Goal: Transaction & Acquisition: Download file/media

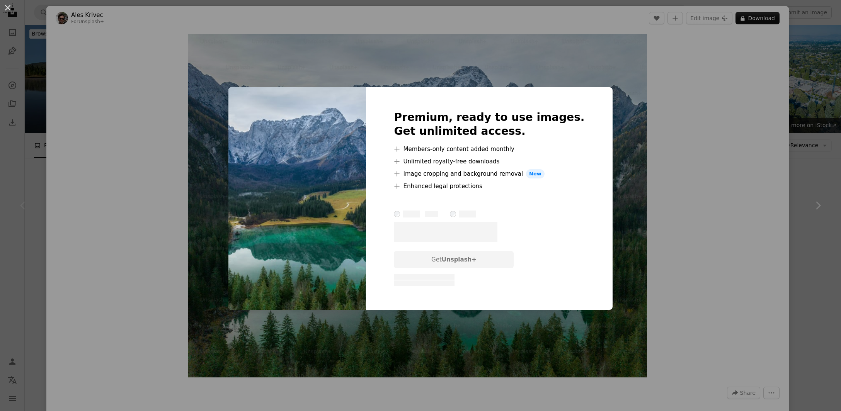
scroll to position [41, 0]
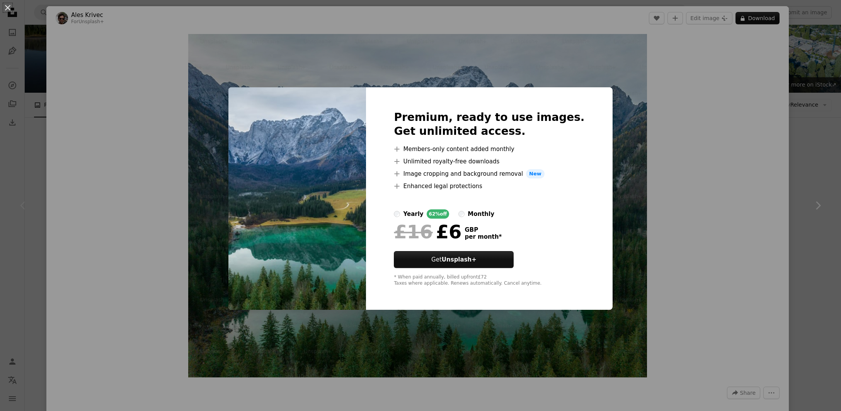
click at [770, 247] on div "An X shape Premium, ready to use images. Get unlimited access. A plus sign Memb…" at bounding box center [420, 205] width 841 height 411
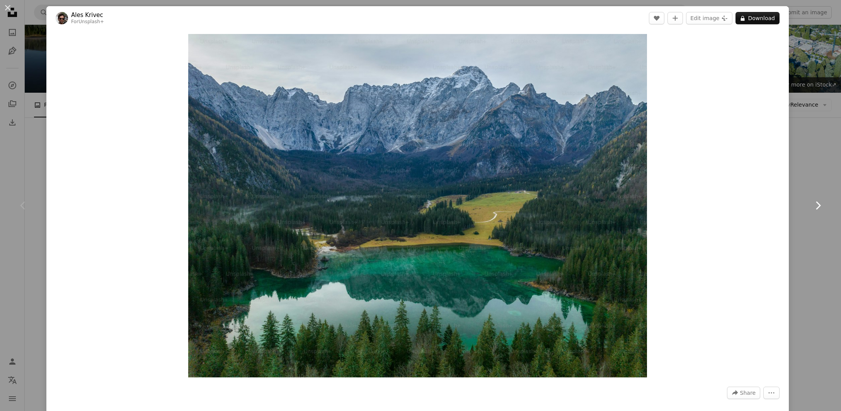
click at [841, 238] on link "Chevron right" at bounding box center [818, 206] width 46 height 74
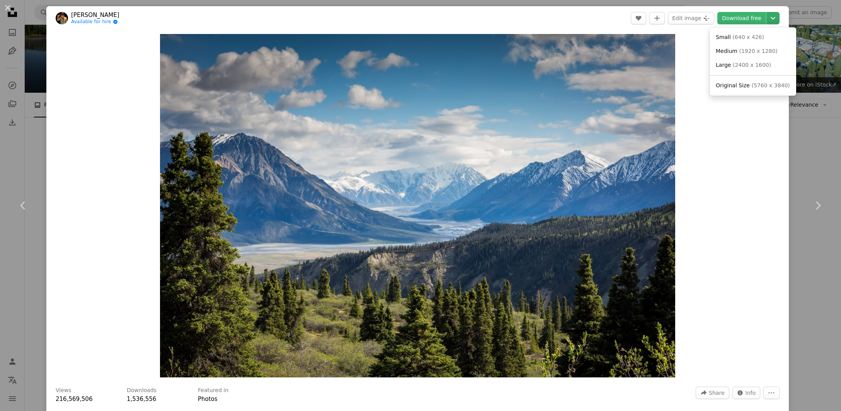
click at [778, 22] on icon "Chevron down" at bounding box center [773, 18] width 12 height 9
click at [764, 82] on link "Original Size ( 5760 x 3840 )" at bounding box center [753, 86] width 80 height 14
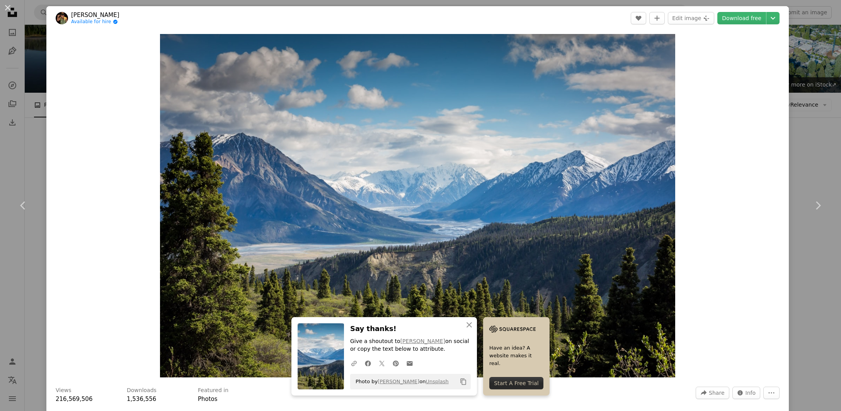
click at [809, 253] on div "An X shape Chevron left Chevron right An X shape Close Say thanks! Give a shout…" at bounding box center [420, 205] width 841 height 411
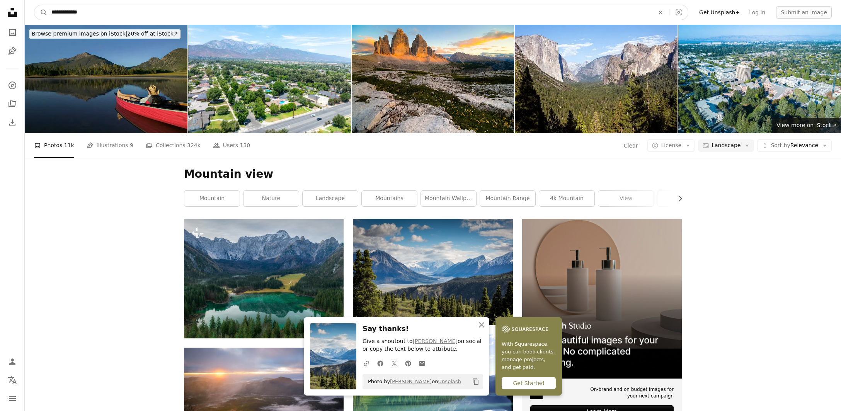
drag, startPoint x: 99, startPoint y: 13, endPoint x: 10, endPoint y: 9, distance: 88.2
click at [48, 9] on input "**********" at bounding box center [350, 12] width 605 height 15
type input "*******"
click button "A magnifying glass" at bounding box center [40, 12] width 13 height 15
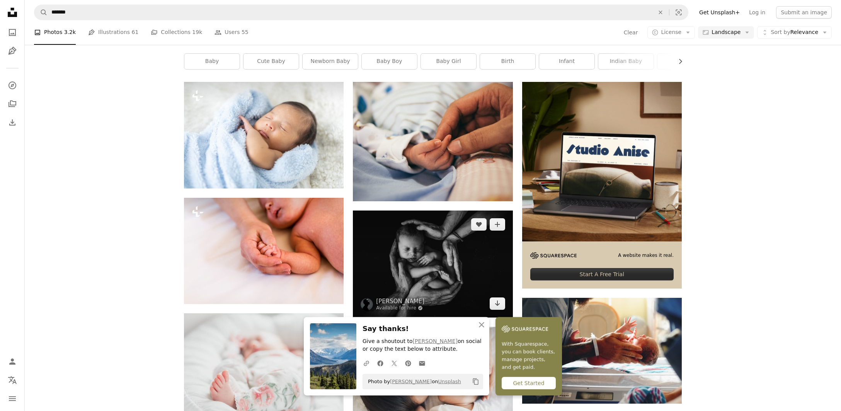
scroll to position [81, 0]
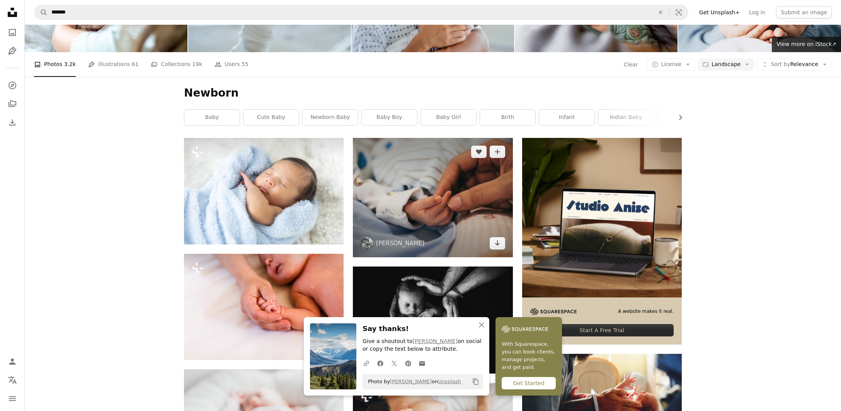
click at [455, 193] on img at bounding box center [433, 198] width 160 height 120
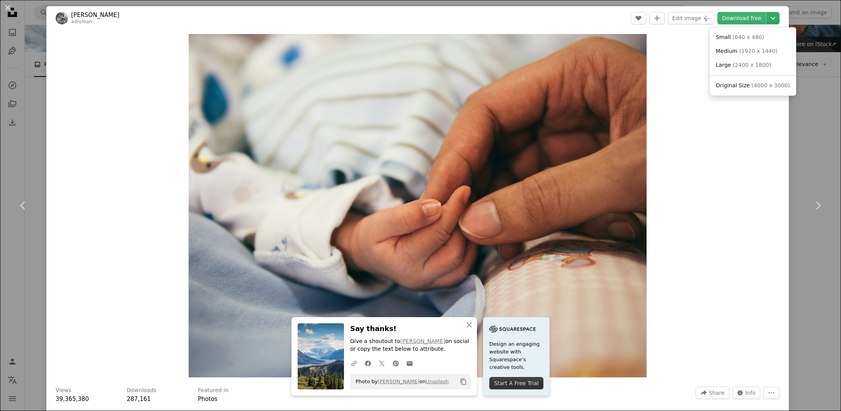
click at [776, 24] on button "Chevron down" at bounding box center [773, 18] width 13 height 12
click at [739, 81] on link "Original Size ( 4000 x 3000 )" at bounding box center [753, 86] width 80 height 14
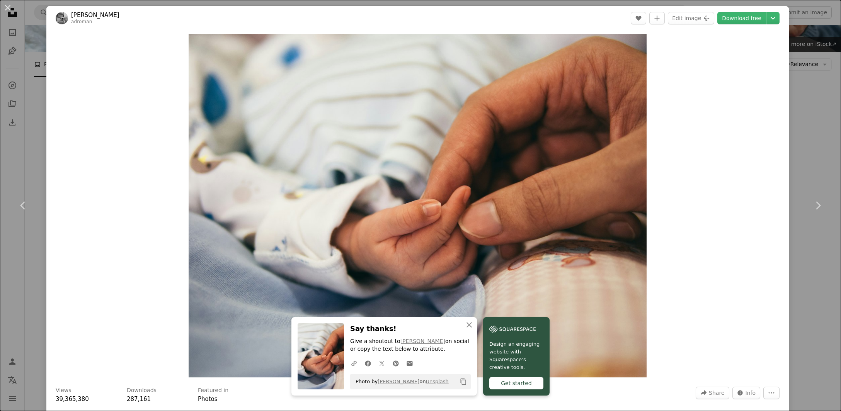
click at [834, 135] on div "An X shape Chevron left Chevron right An X shape Close Say thanks! Give a shout…" at bounding box center [420, 205] width 841 height 411
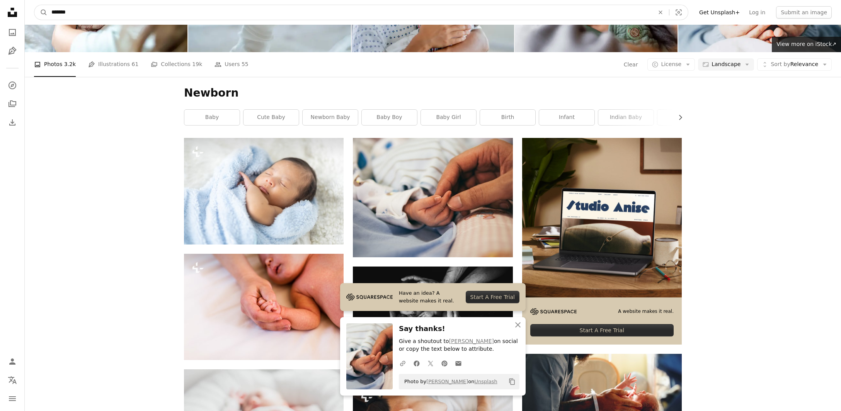
drag, startPoint x: 117, startPoint y: 7, endPoint x: 0, endPoint y: 7, distance: 117.1
click at [48, 7] on input "*******" at bounding box center [350, 12] width 605 height 15
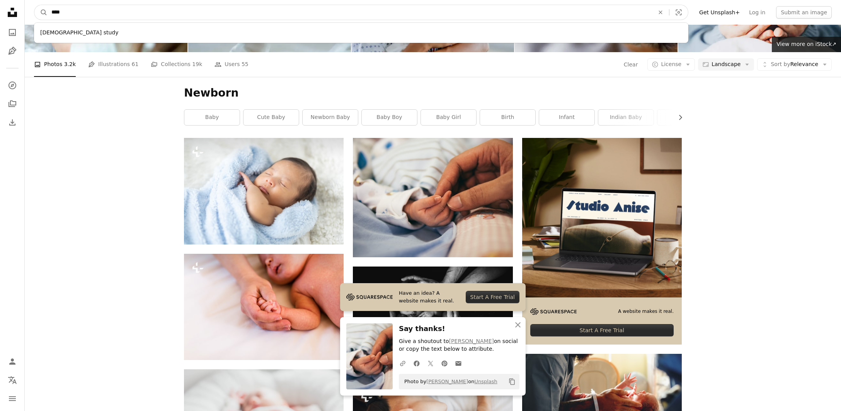
type input "*****"
click button "A magnifying glass" at bounding box center [40, 12] width 13 height 15
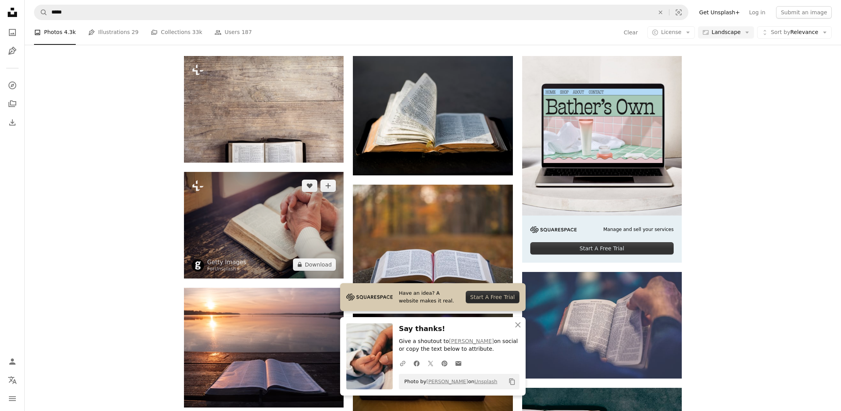
scroll to position [204, 0]
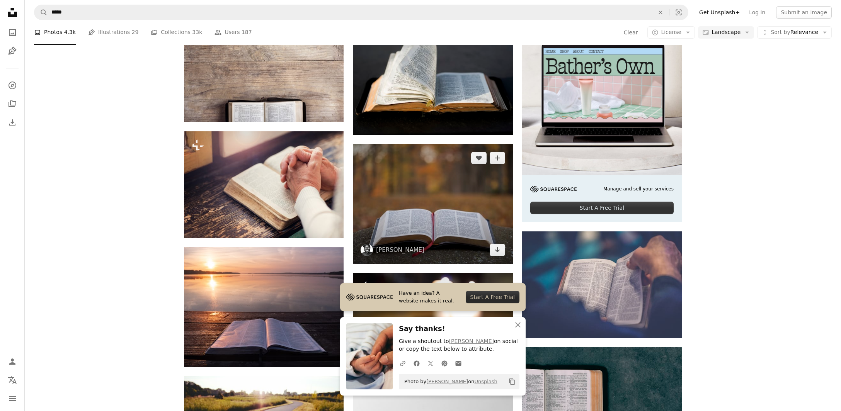
click at [433, 198] on img at bounding box center [433, 204] width 160 height 120
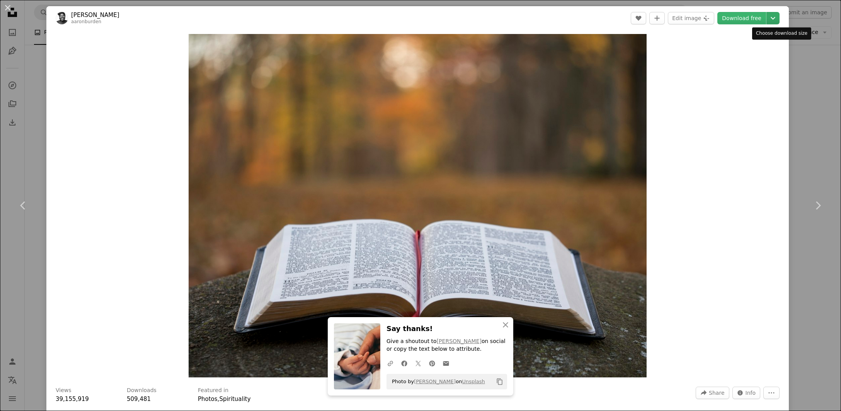
click at [778, 14] on icon "Chevron down" at bounding box center [773, 18] width 12 height 9
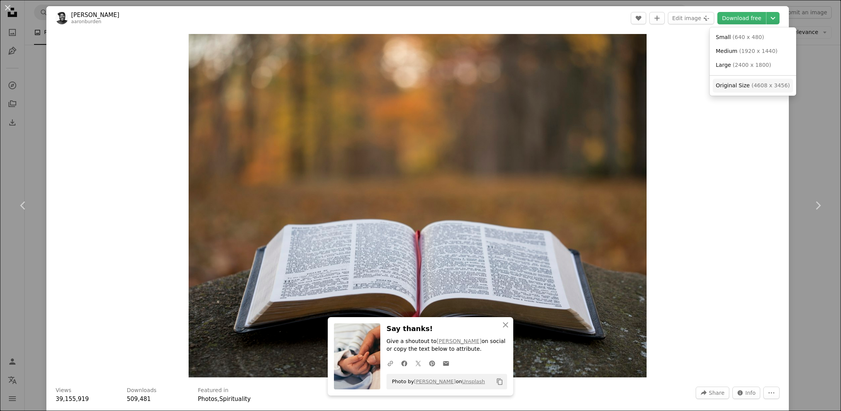
click at [757, 83] on span "( 4608 x 3456 )" at bounding box center [770, 85] width 38 height 6
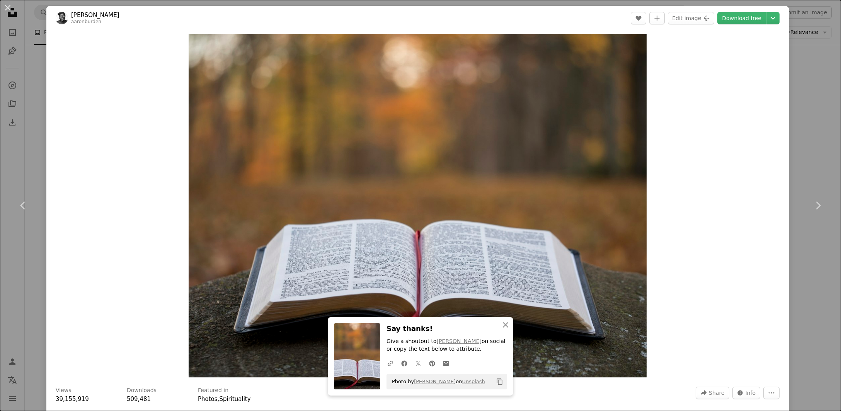
click at [24, 60] on div "An X shape Chevron left Chevron right An X shape Close Say thanks! Give a shout…" at bounding box center [420, 205] width 841 height 411
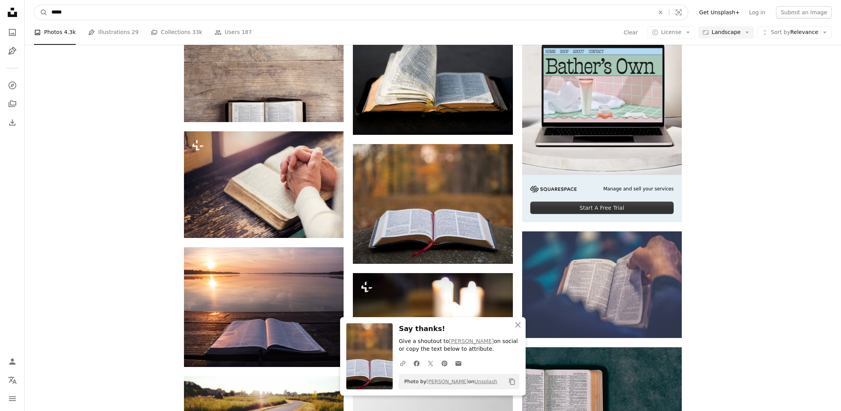
drag, startPoint x: 54, startPoint y: 12, endPoint x: 17, endPoint y: 10, distance: 36.4
click at [48, 12] on input "*****" at bounding box center [350, 12] width 605 height 15
type input "**********"
click button "A magnifying glass" at bounding box center [40, 12] width 13 height 15
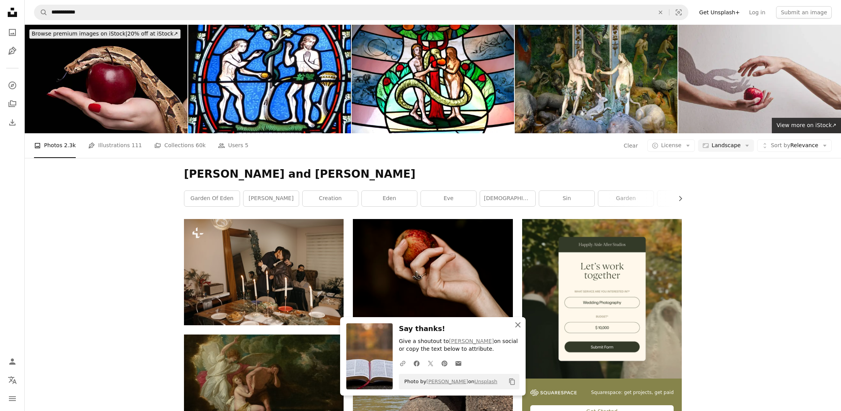
click at [518, 324] on icon "An X shape" at bounding box center [517, 324] width 9 height 9
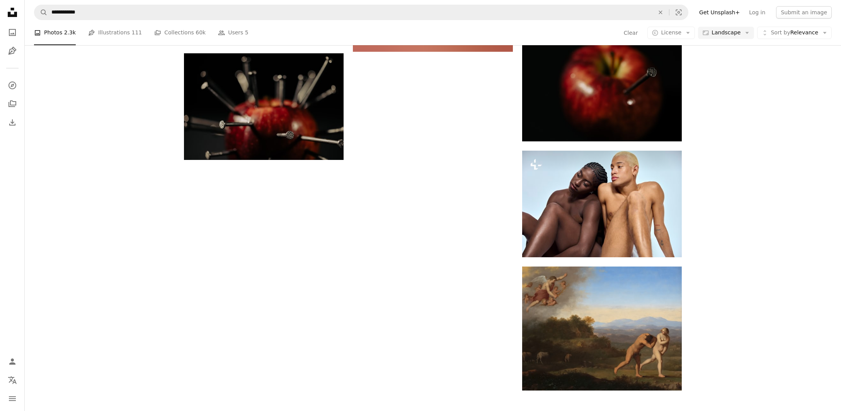
scroll to position [896, 0]
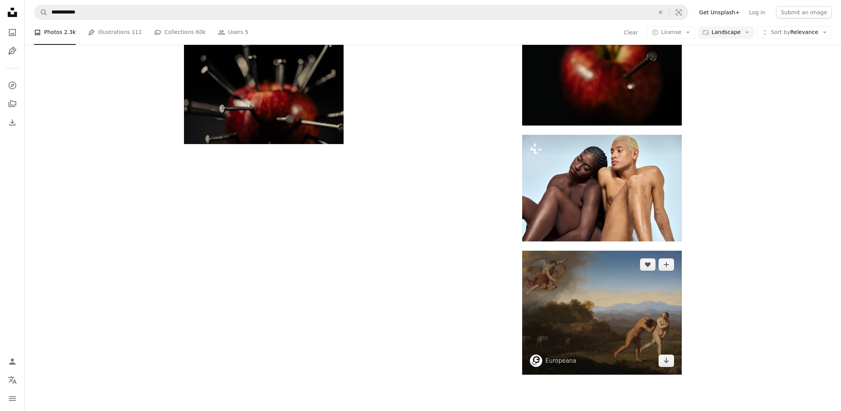
click at [642, 310] on img at bounding box center [602, 313] width 160 height 124
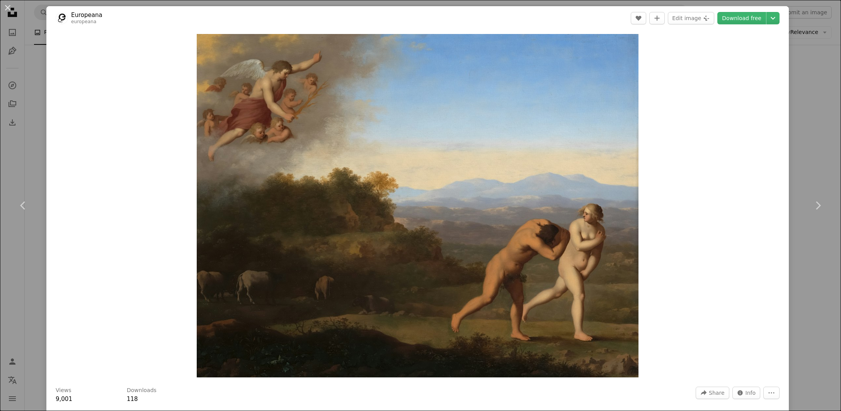
click at [811, 298] on div "An X shape Chevron left Chevron right Europeana europeana A heart A plus sign E…" at bounding box center [420, 205] width 841 height 411
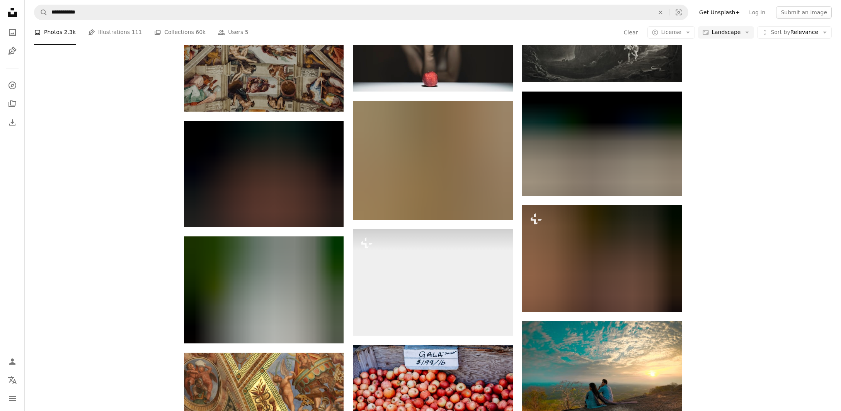
scroll to position [377, 0]
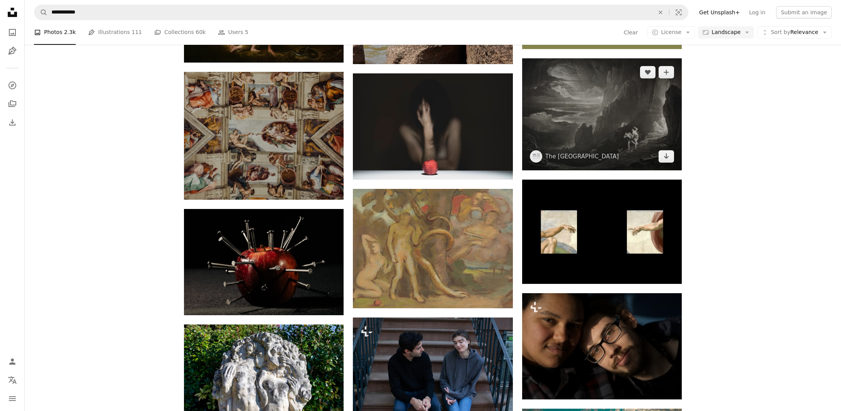
click at [652, 135] on img at bounding box center [602, 114] width 160 height 112
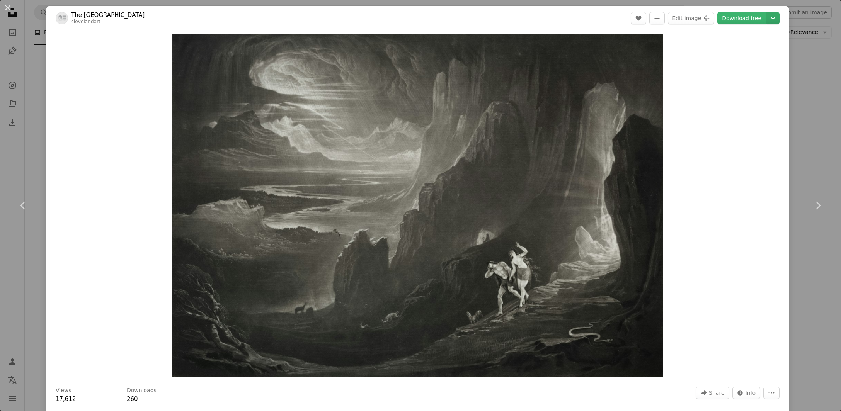
click at [775, 17] on icon "Choose download size" at bounding box center [773, 18] width 5 height 3
click at [751, 87] on span "( 5674 x 3969 )" at bounding box center [770, 85] width 38 height 6
